Goal: Task Accomplishment & Management: Use online tool/utility

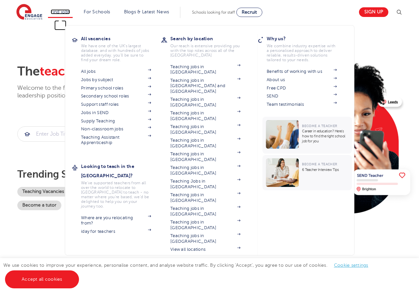
click at [55, 12] on link "Find jobs" at bounding box center [61, 11] width 20 height 5
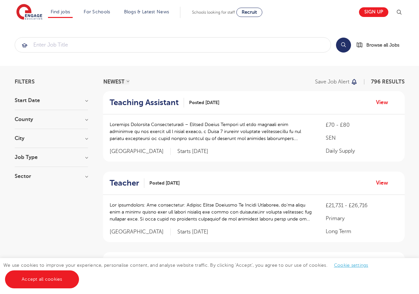
click at [33, 121] on h3 "County" at bounding box center [51, 119] width 73 height 5
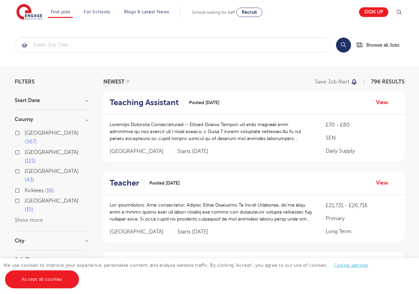
click at [25, 134] on label "[GEOGRAPHIC_DATA] 567" at bounding box center [56, 138] width 63 height 18
click at [25, 134] on input "[GEOGRAPHIC_DATA] 567" at bounding box center [27, 132] width 4 height 4
checkbox input "true"
